Goal: Find specific page/section: Find specific page/section

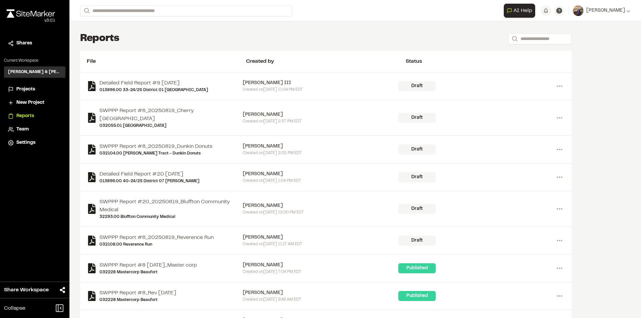
click at [27, 91] on span "Projects" at bounding box center [25, 89] width 19 height 7
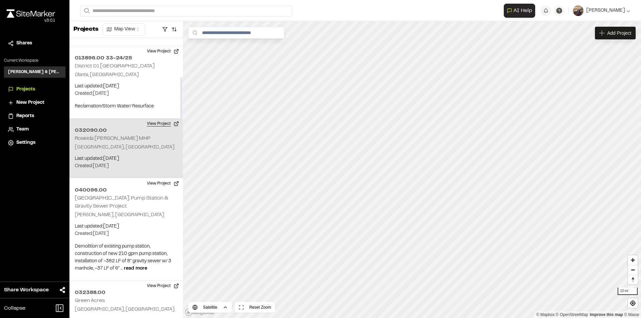
scroll to position [267, 0]
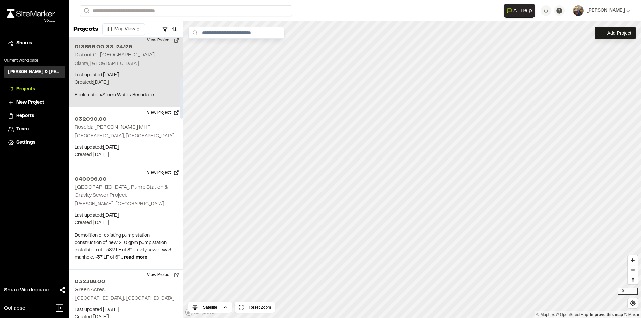
click at [163, 40] on button "View Project" at bounding box center [163, 40] width 40 height 11
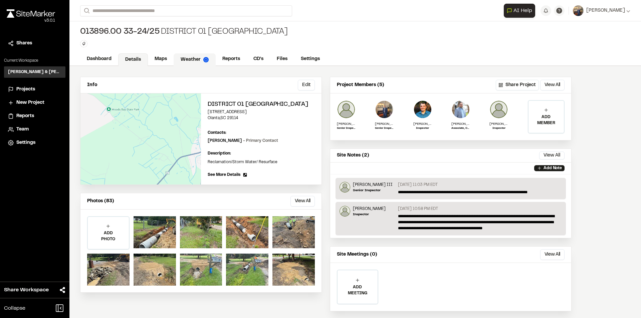
click at [189, 58] on link "Weather" at bounding box center [195, 59] width 42 height 13
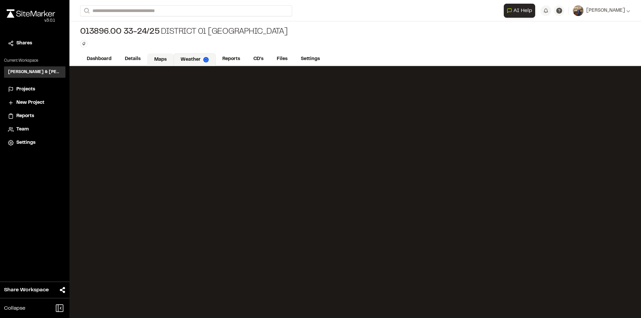
click at [155, 60] on link "Maps" at bounding box center [160, 59] width 26 height 13
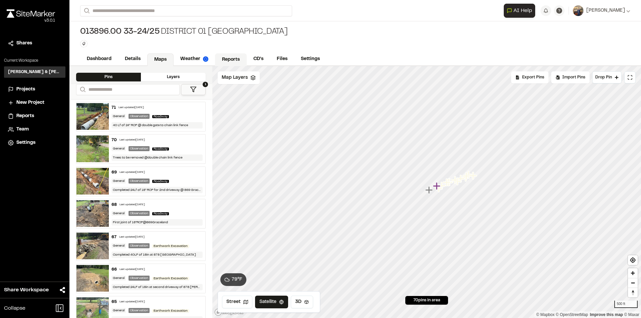
click at [227, 56] on link "Reports" at bounding box center [231, 59] width 32 height 13
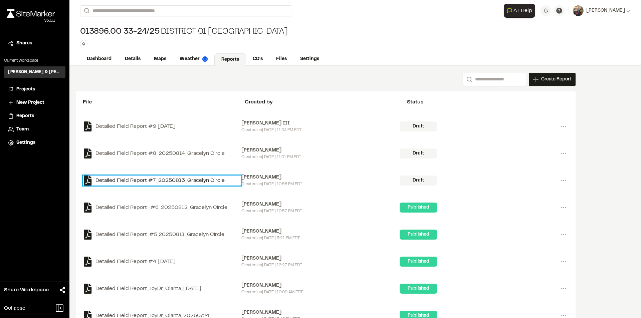
click at [155, 182] on link "Detailed Field Report #7_20250813_Gracelyn Circle" at bounding box center [162, 181] width 159 height 10
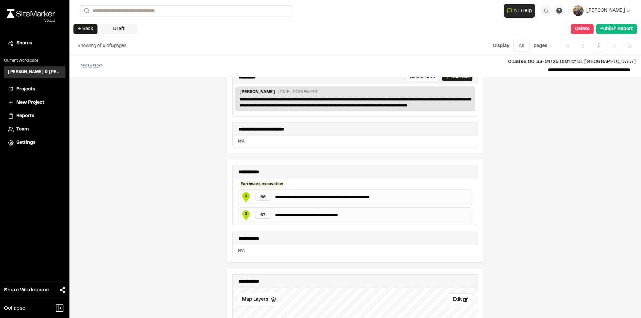
scroll to position [234, 0]
